Goal: Submit feedback/report problem

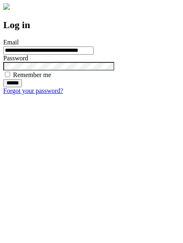
click at [22, 87] on input "******" at bounding box center [12, 83] width 19 height 8
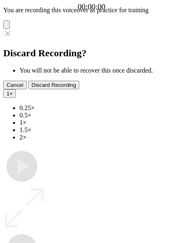
type input "**********"
